Goal: Information Seeking & Learning: Learn about a topic

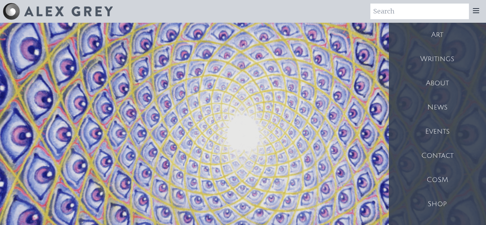
click at [455, 37] on div "Art" at bounding box center [437, 35] width 97 height 24
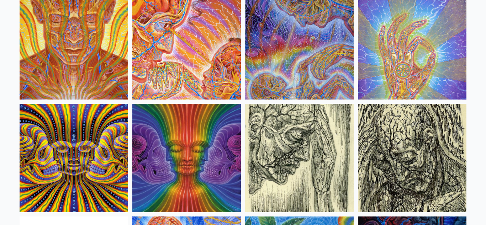
scroll to position [4149, 0]
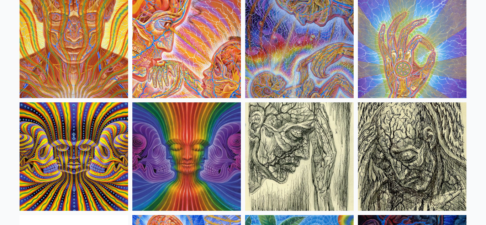
click at [57, 138] on img at bounding box center [74, 156] width 108 height 108
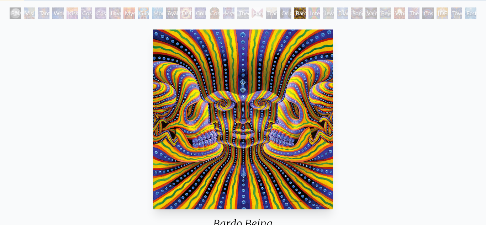
scroll to position [39, 0]
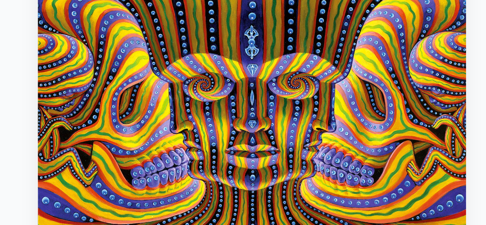
click at [241, 92] on img "21 / 33" at bounding box center [243, 119] width 180 height 180
